Goal: Check status

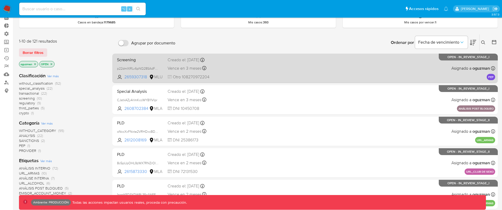
scroll to position [26, 0]
click at [315, 67] on div "Screening p22dmXIRLv6pNQ28SAdFajOu 2659307318 MLU Creado el: 29/08/2025 Creado …" at bounding box center [305, 68] width 380 height 27
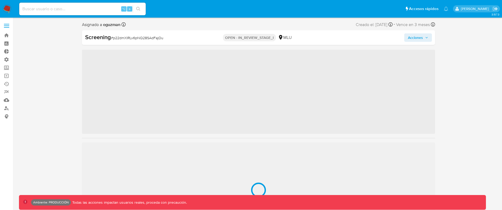
scroll to position [235, 0]
